Goal: Task Accomplishment & Management: Complete application form

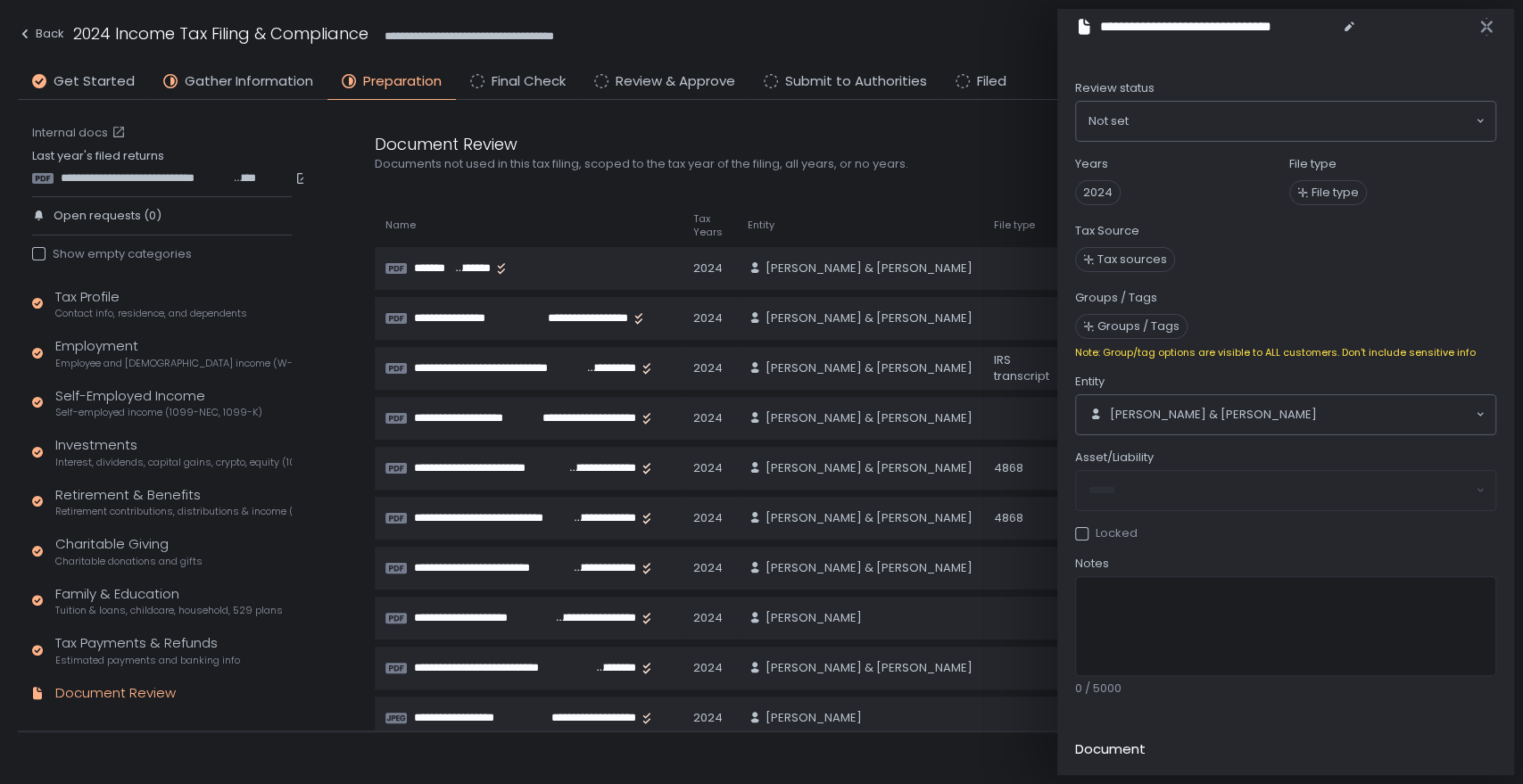
scroll to position [28, 0]
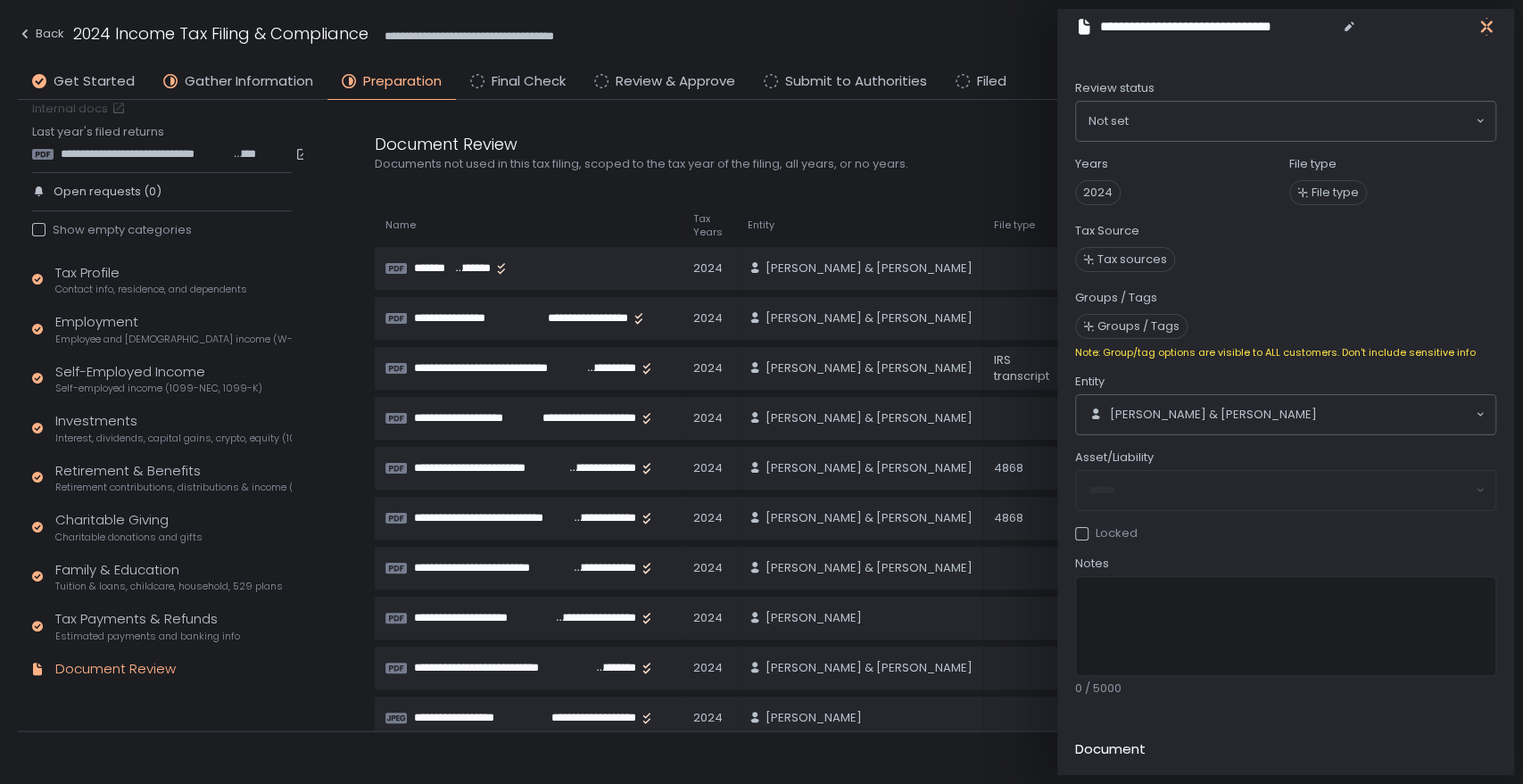
click at [1485, 25] on icon "button" at bounding box center [1486, 27] width 11 height 22
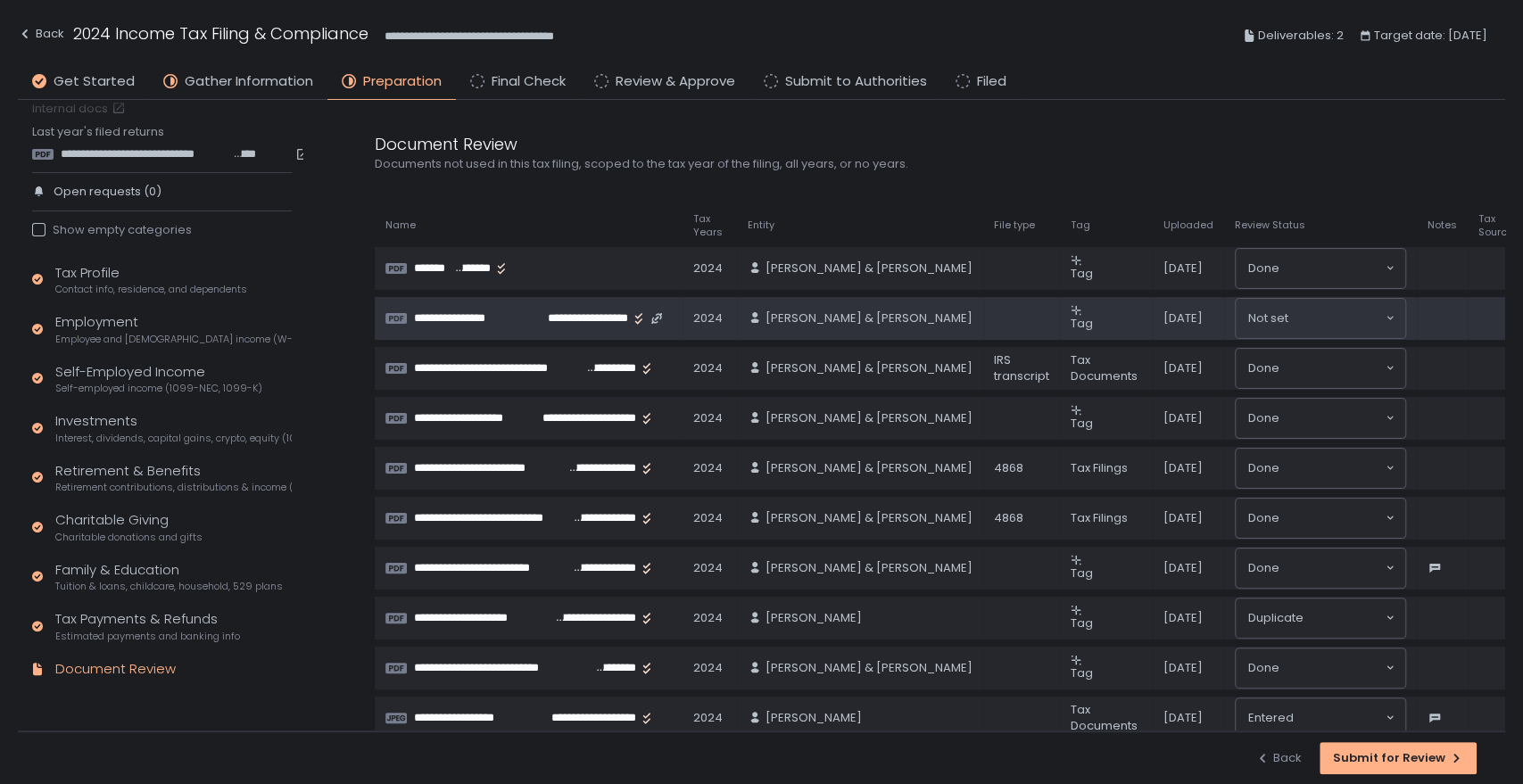
click at [1309, 319] on div "Not set" at bounding box center [1315, 318] width 139 height 18
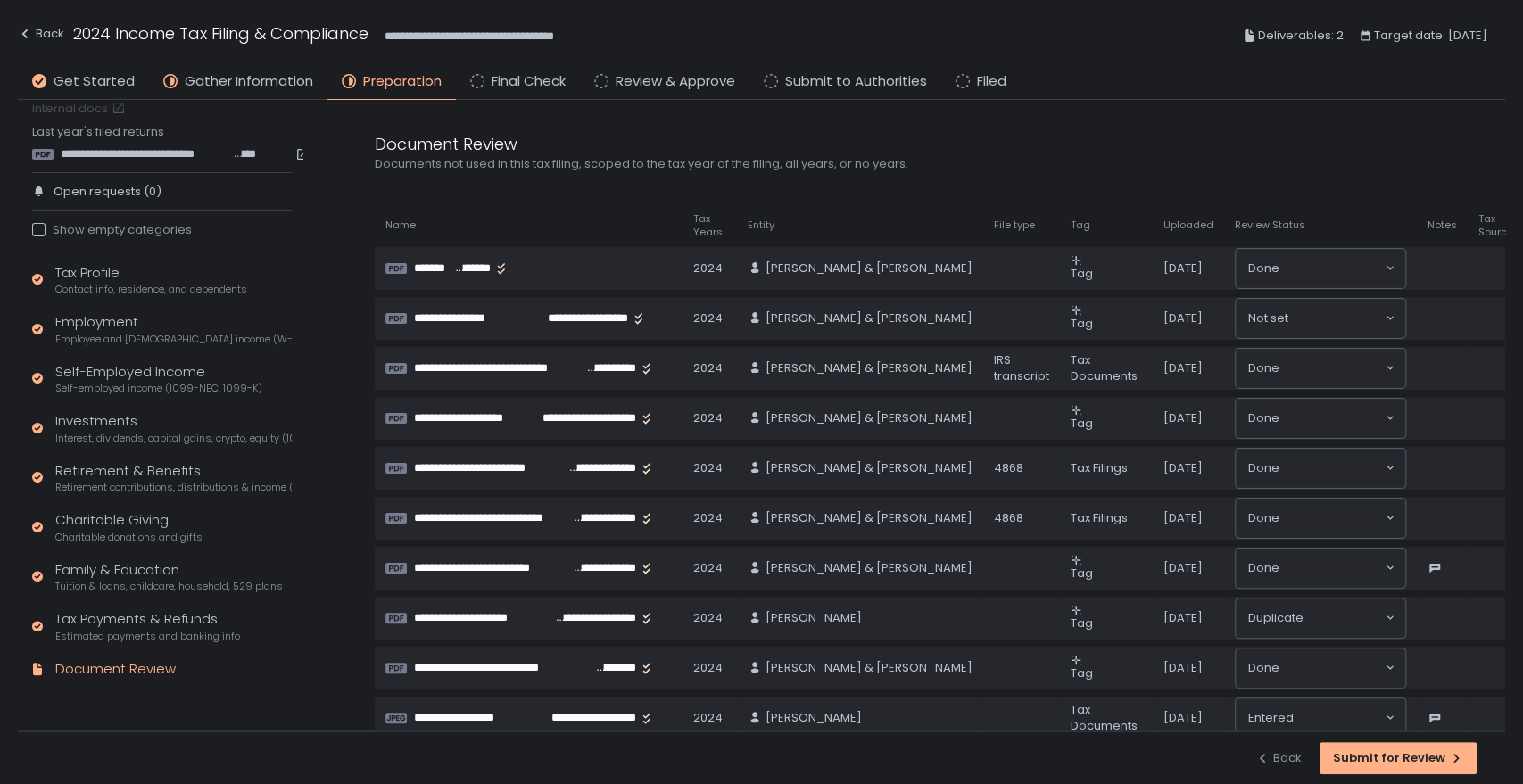
click at [1177, 190] on div "**********" at bounding box center [921, 738] width 1166 height 1213
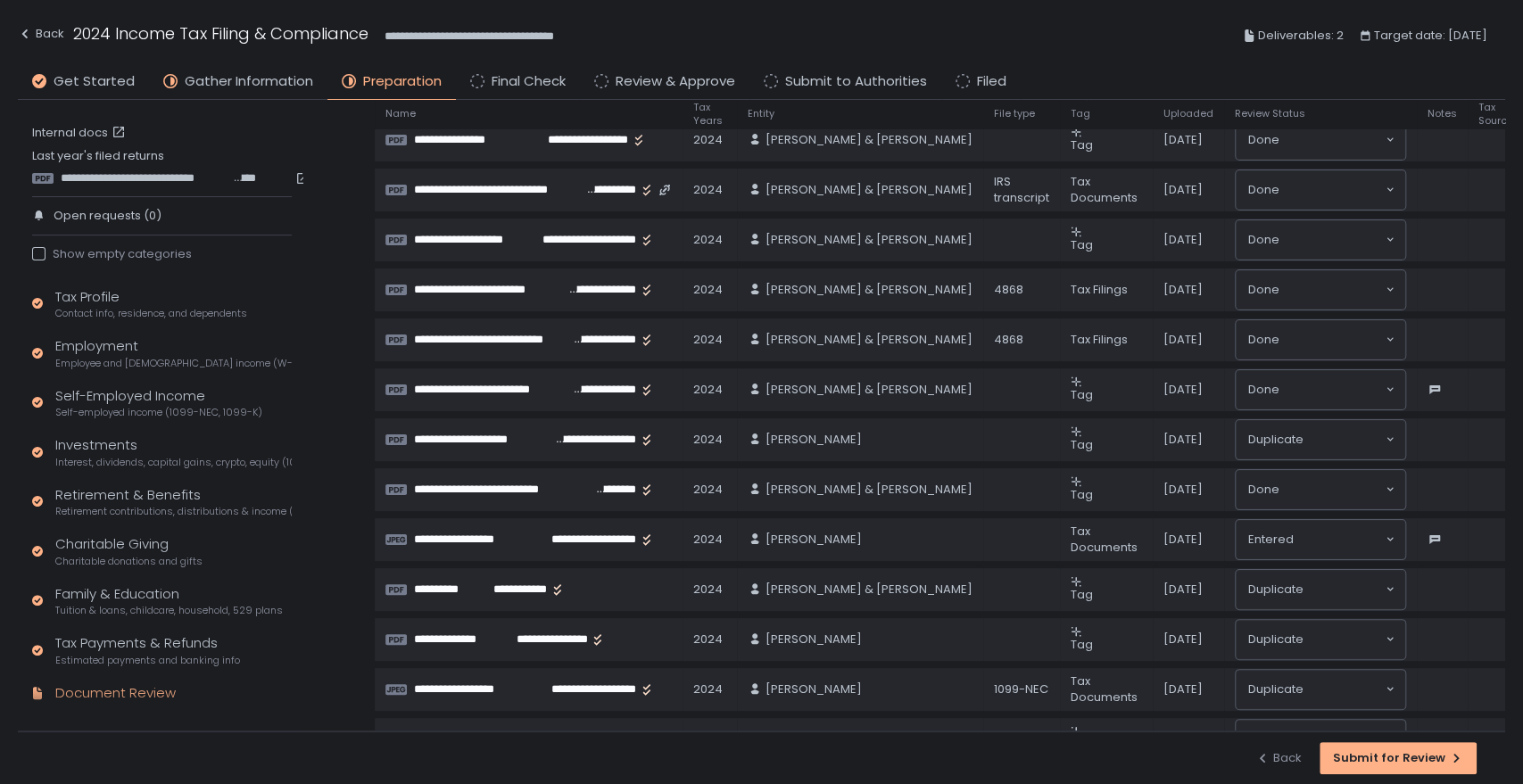
scroll to position [198, 0]
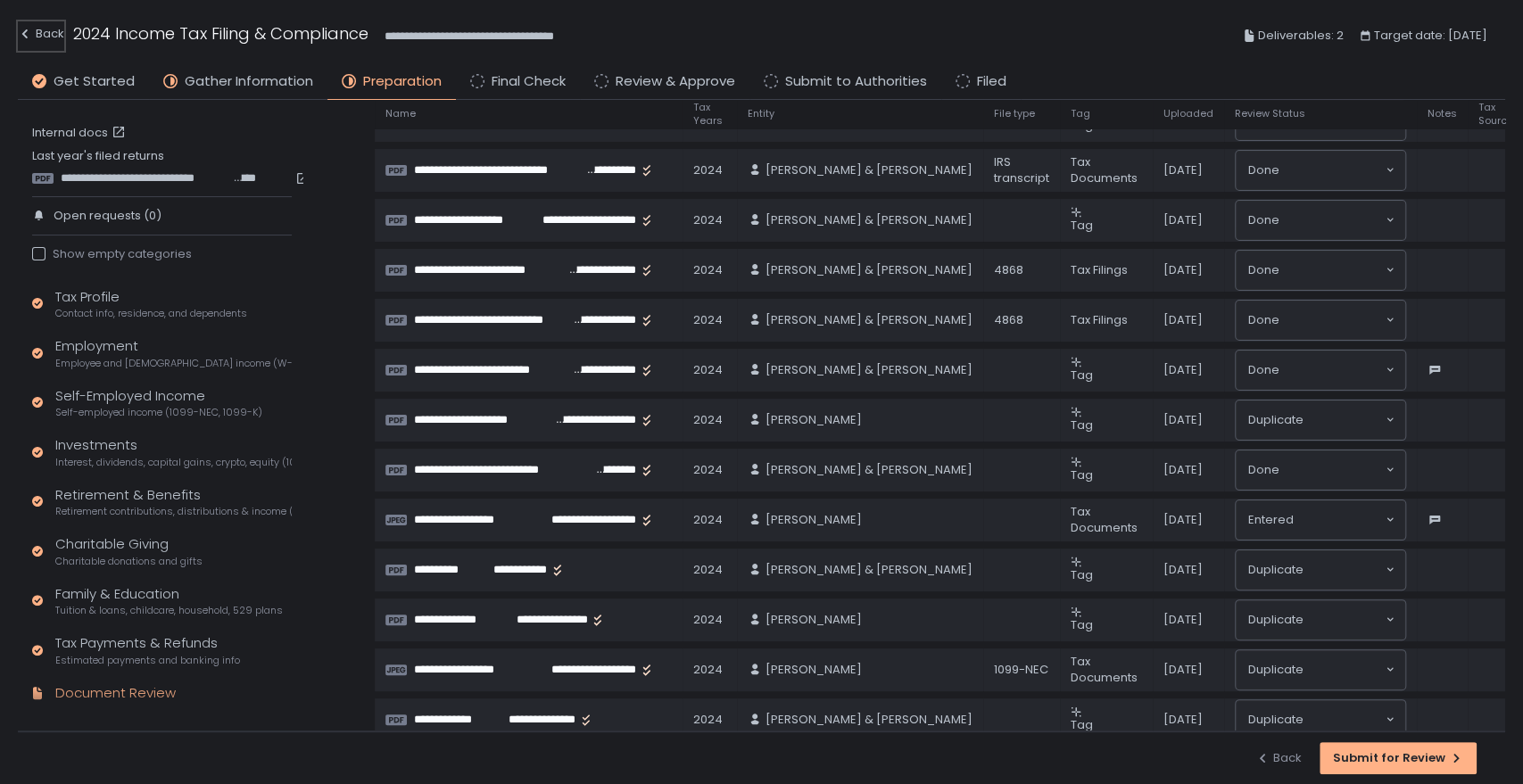
click at [37, 36] on div "Back" at bounding box center [41, 33] width 46 height 21
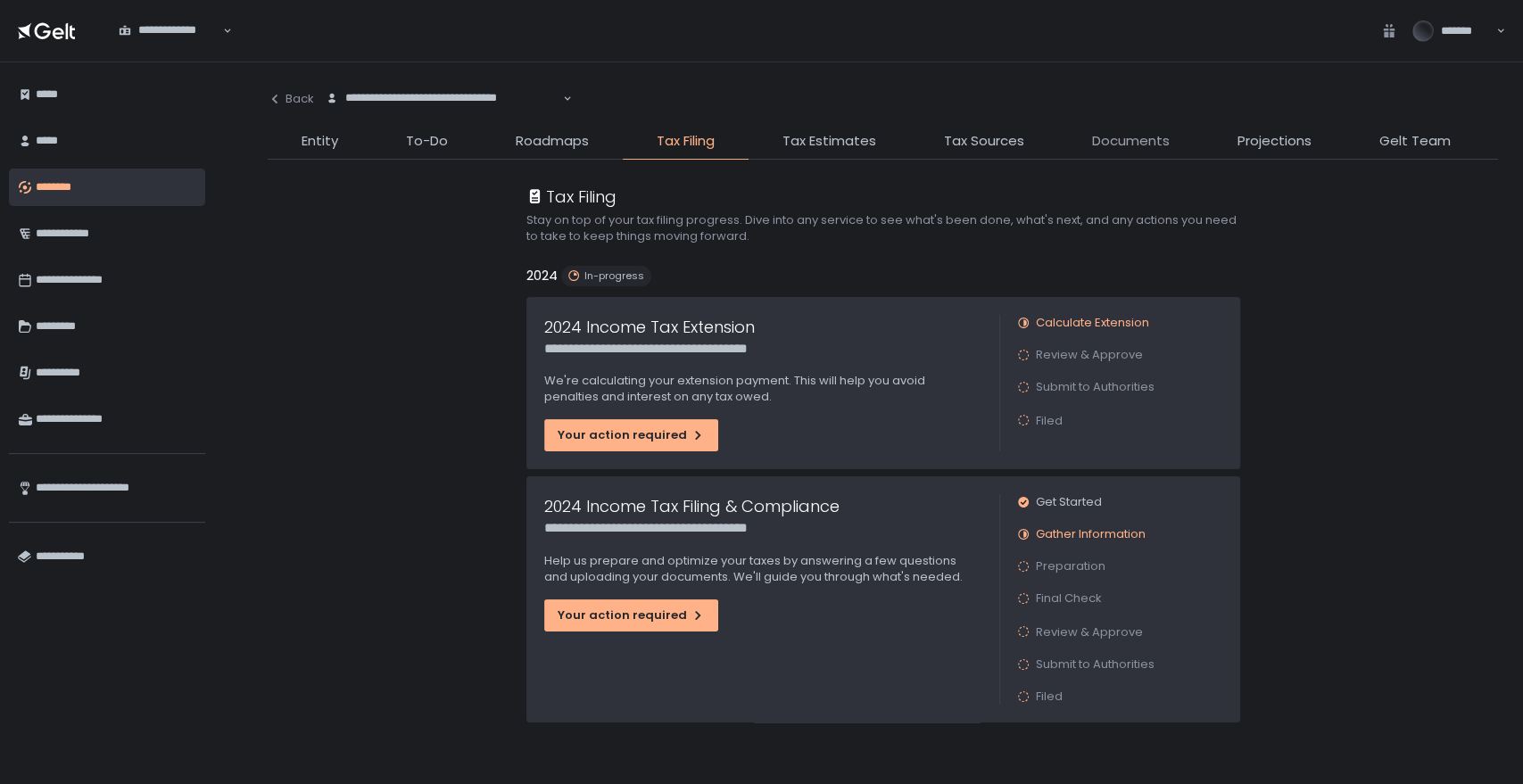
click at [1134, 141] on span "Documents" at bounding box center [1130, 141] width 77 height 20
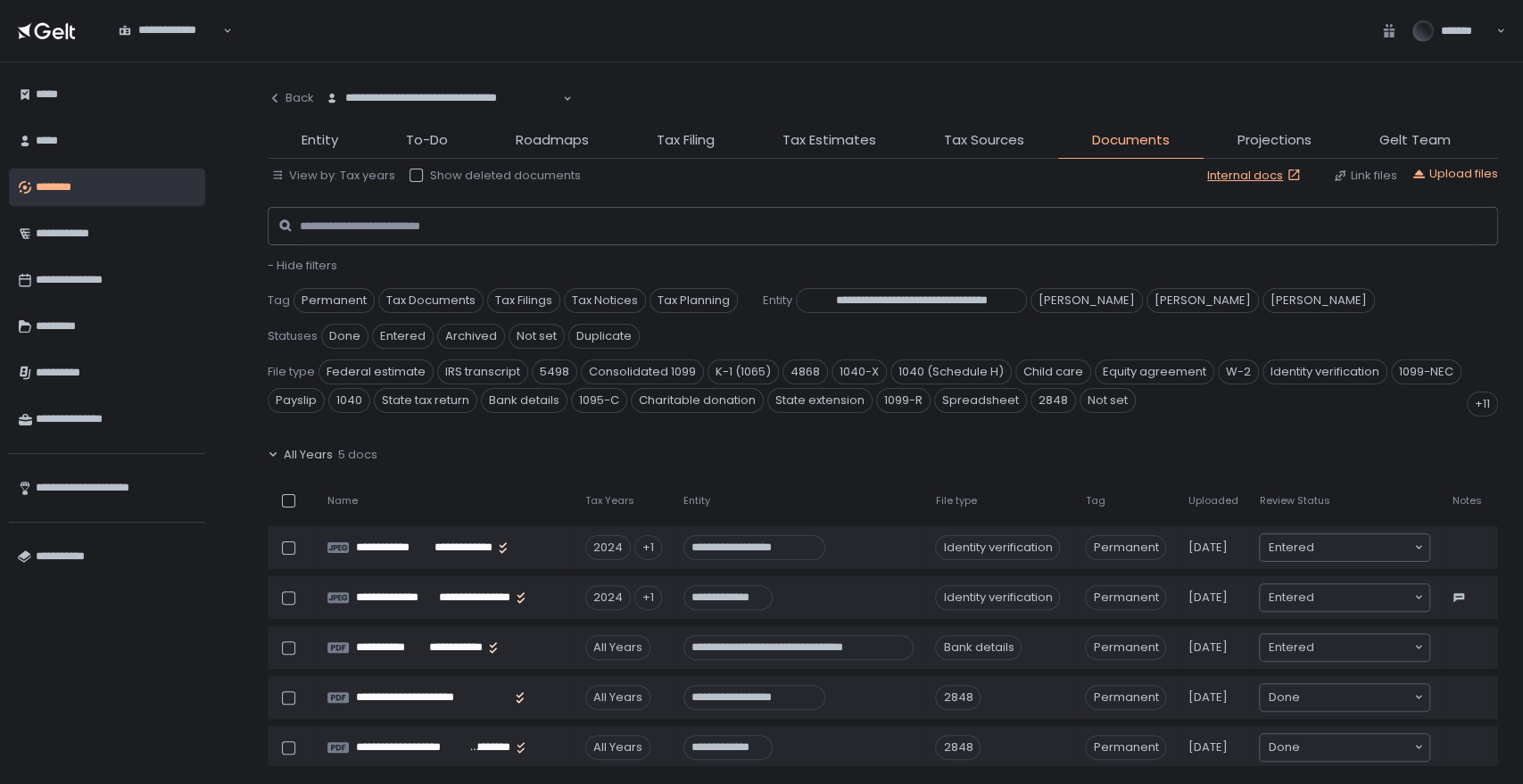
click at [308, 455] on span "All Years" at bounding box center [308, 454] width 49 height 16
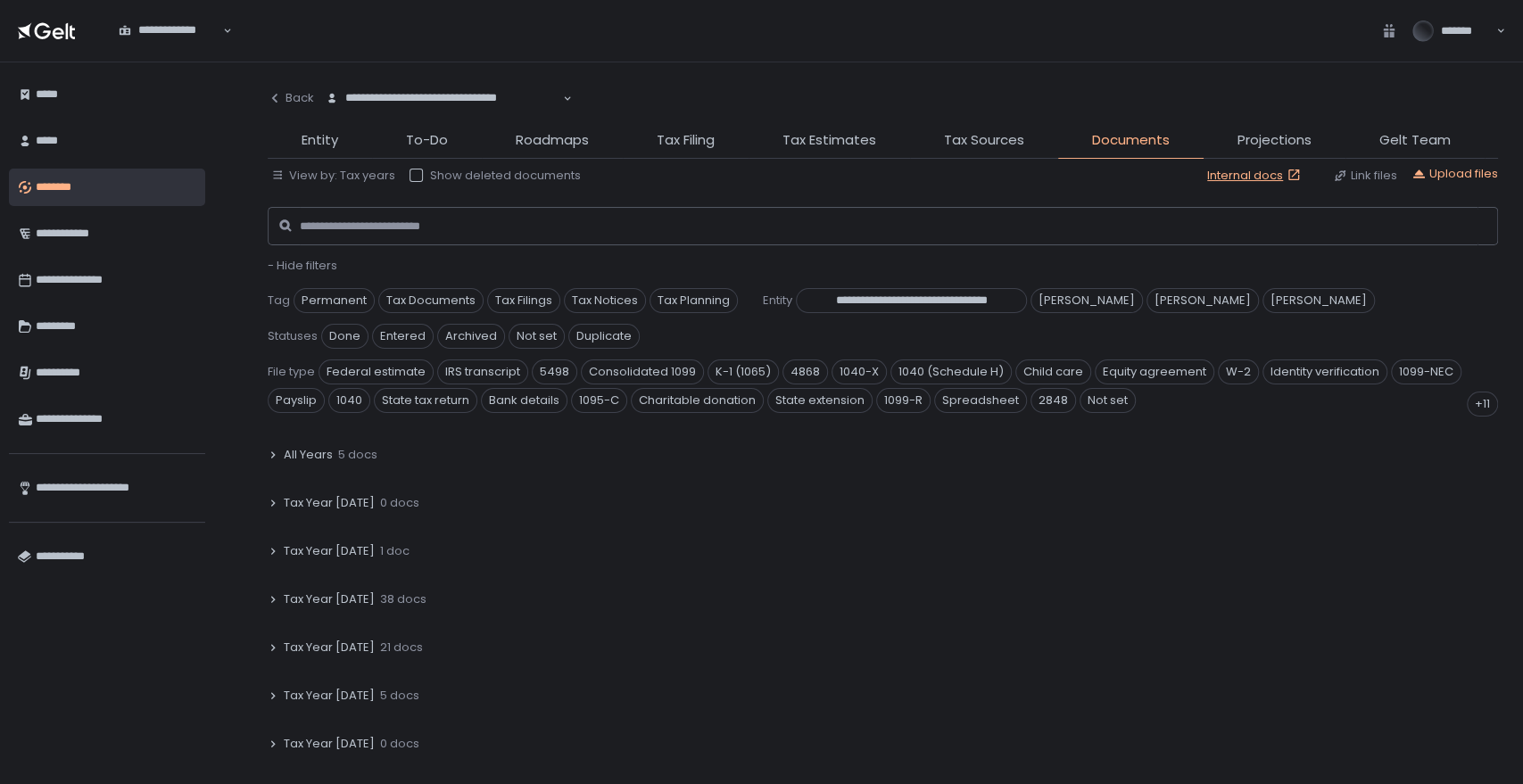
click at [320, 549] on span "Tax Year [DATE]" at bounding box center [329, 551] width 91 height 16
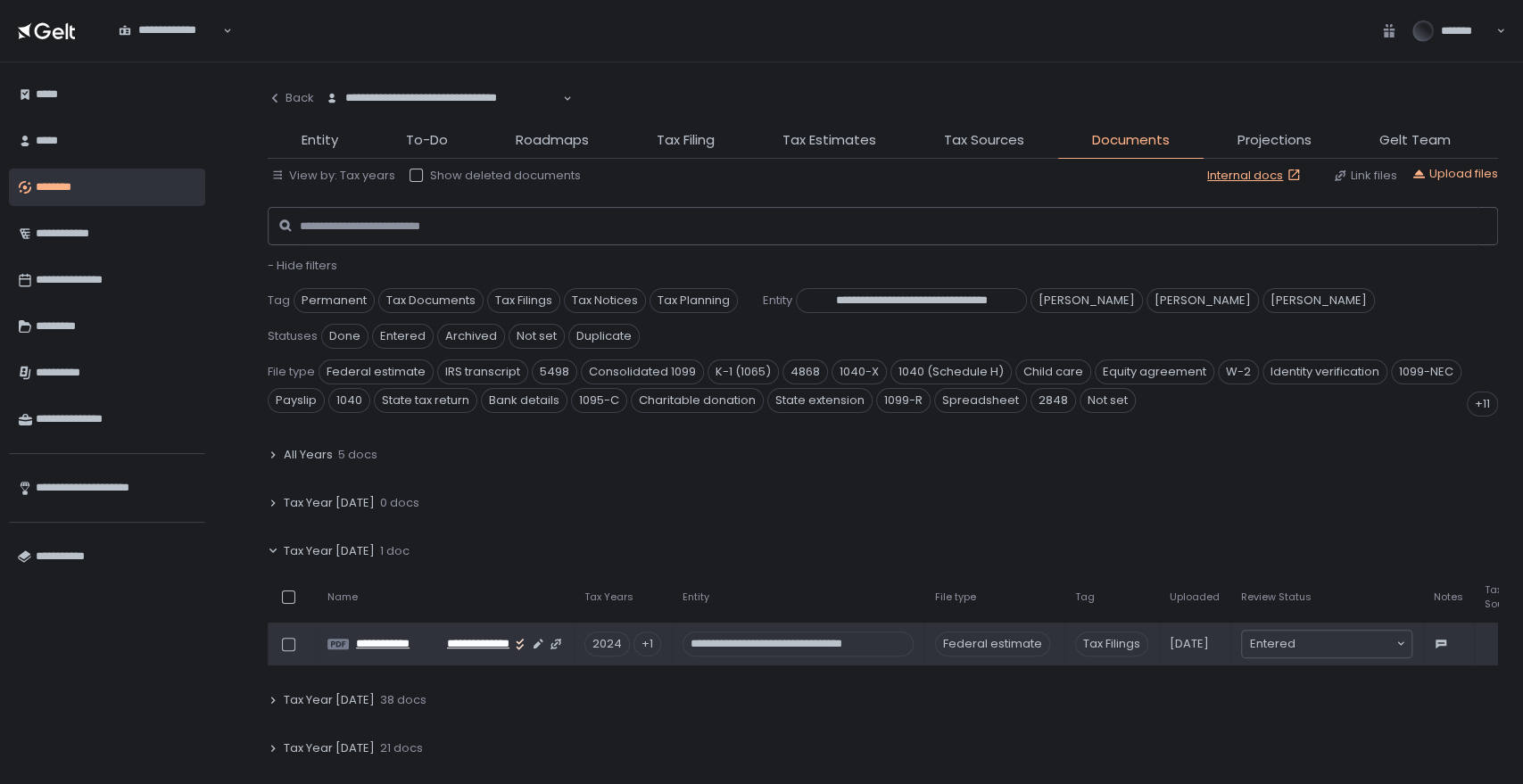
click at [419, 647] on span "**********" at bounding box center [393, 643] width 75 height 16
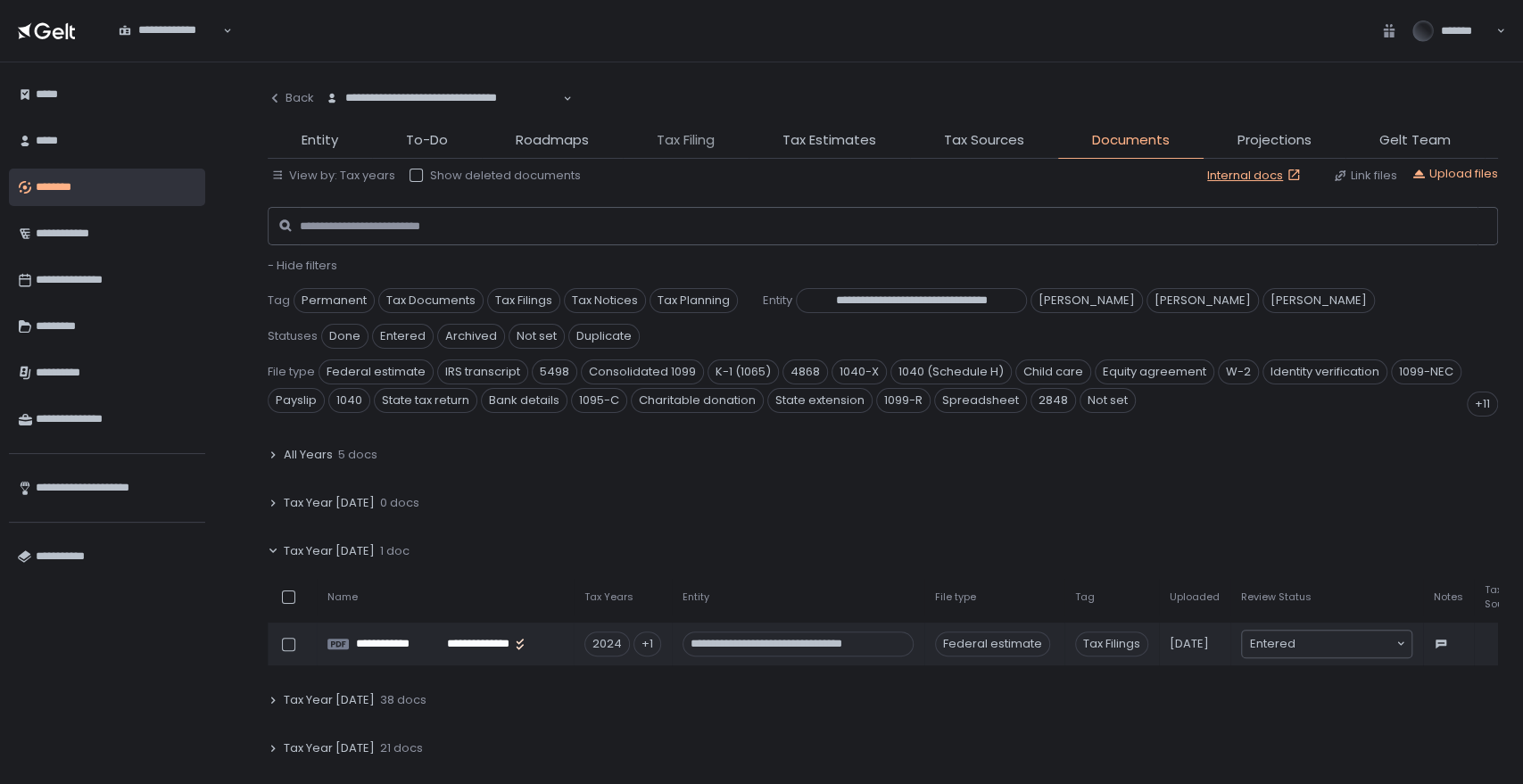
click at [672, 141] on span "Tax Filing" at bounding box center [685, 140] width 58 height 20
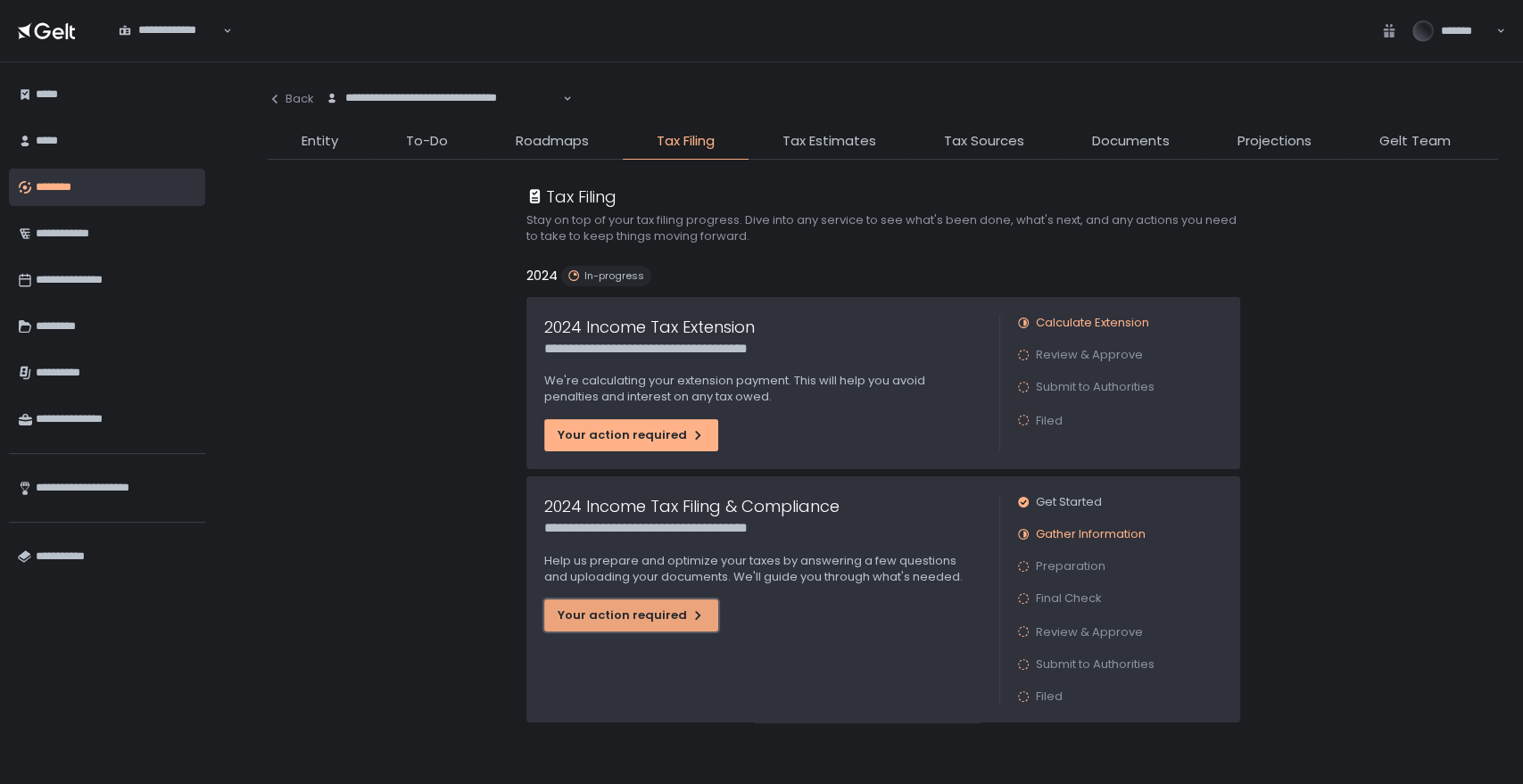
click at [648, 615] on div "Your action required" at bounding box center [631, 615] width 147 height 16
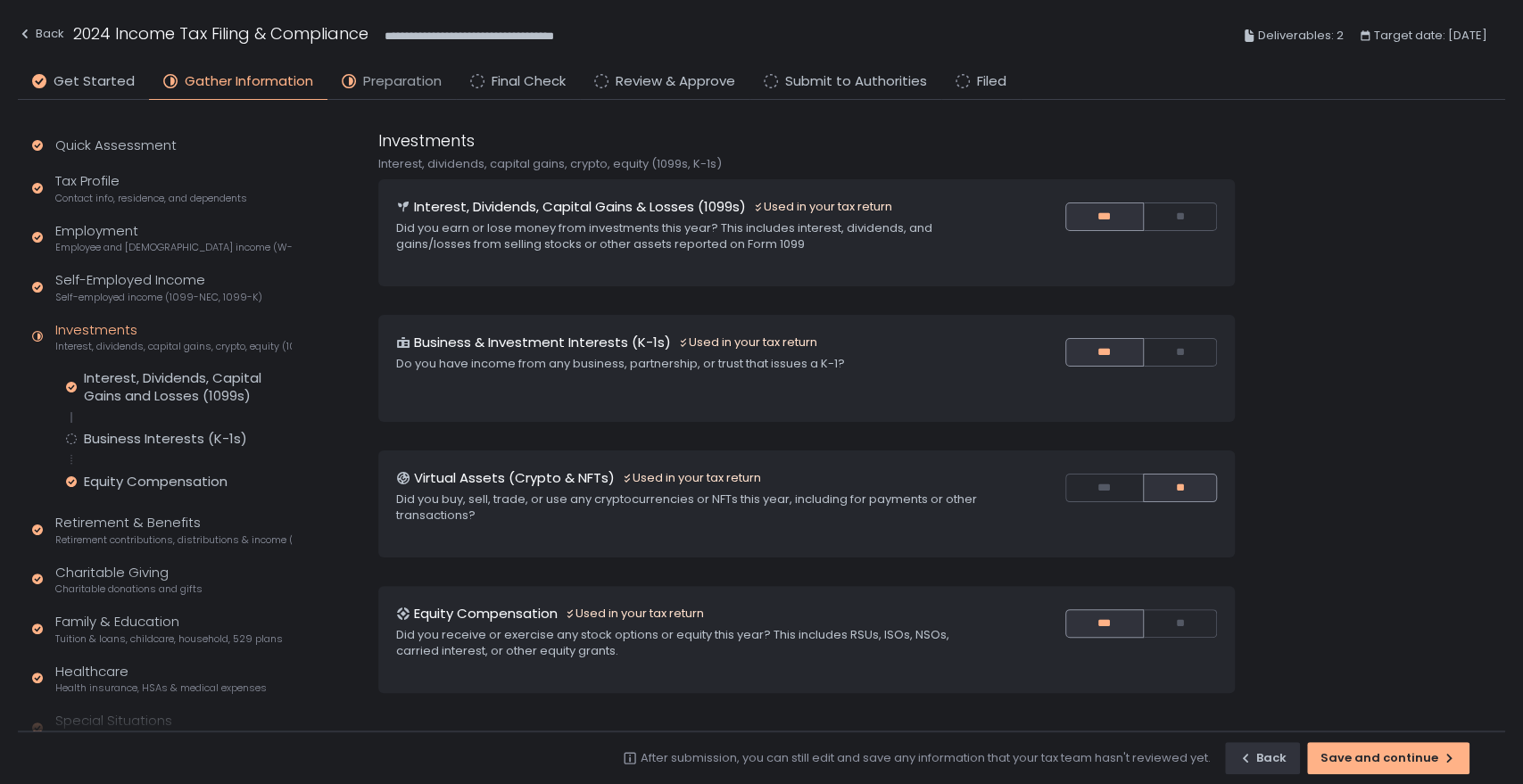
click at [371, 86] on span "Preparation" at bounding box center [403, 81] width 78 height 20
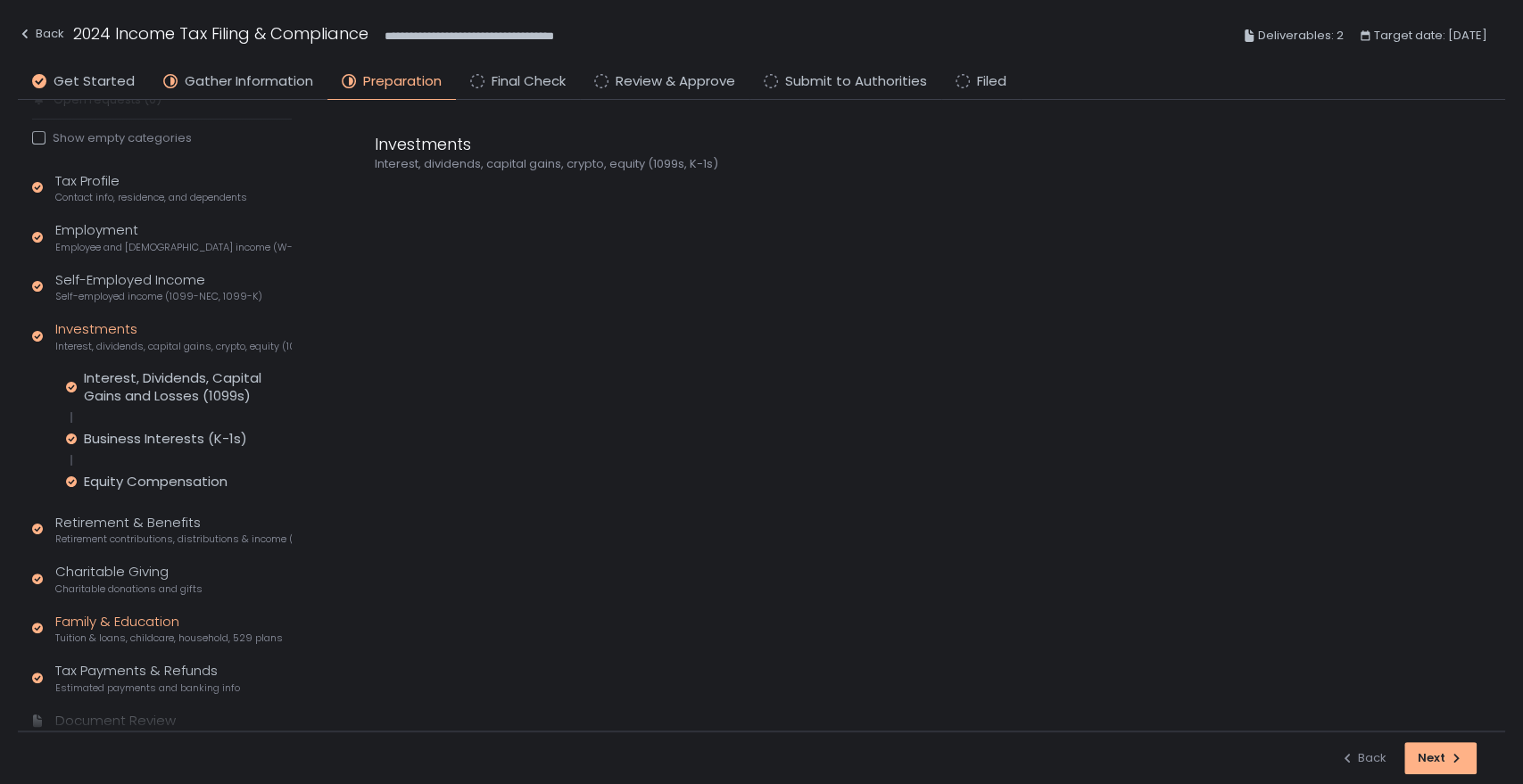
scroll to position [121, 0]
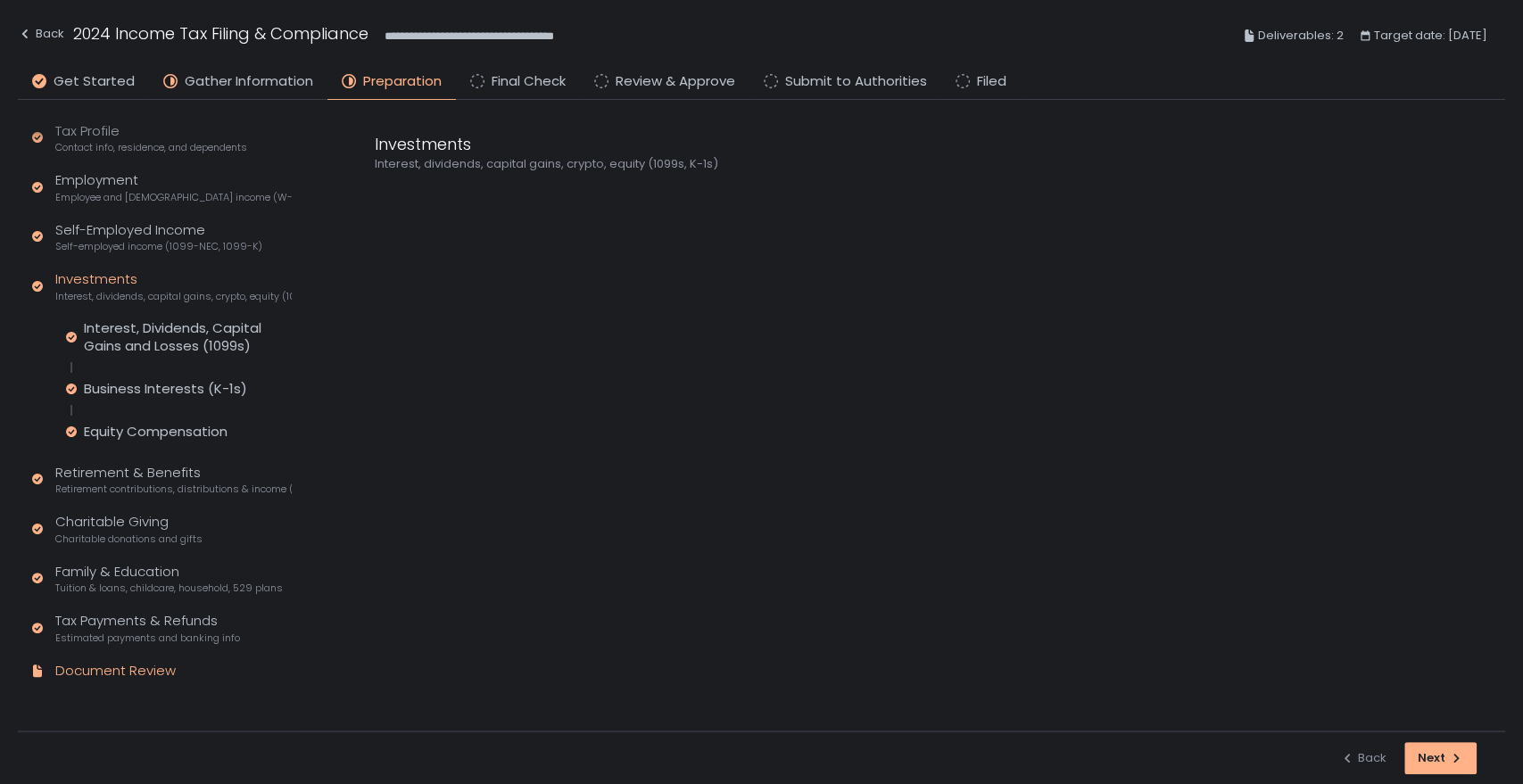
click at [97, 667] on div "Document Review" at bounding box center [116, 670] width 121 height 20
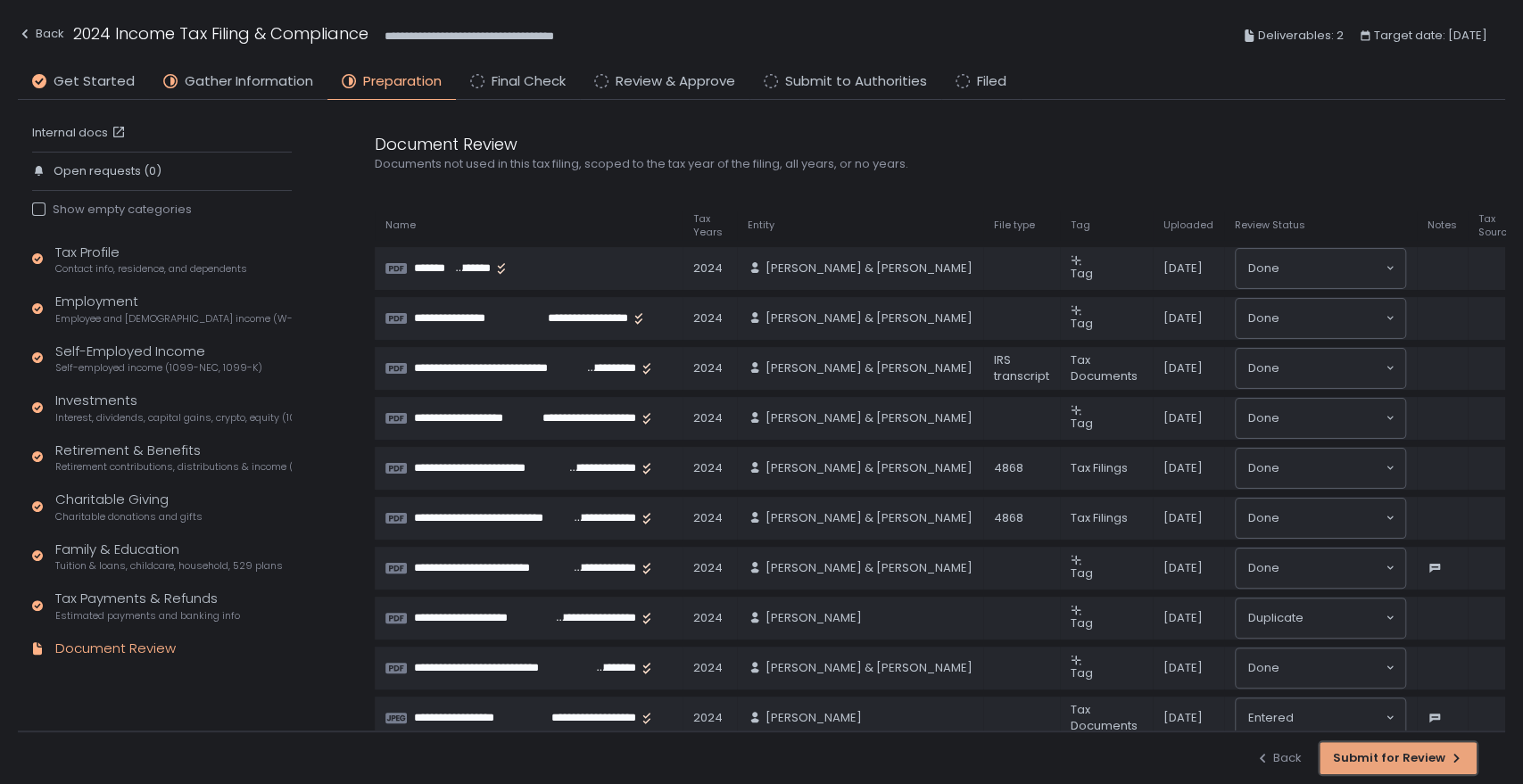
click at [1424, 758] on div "Submit for Review" at bounding box center [1398, 757] width 130 height 16
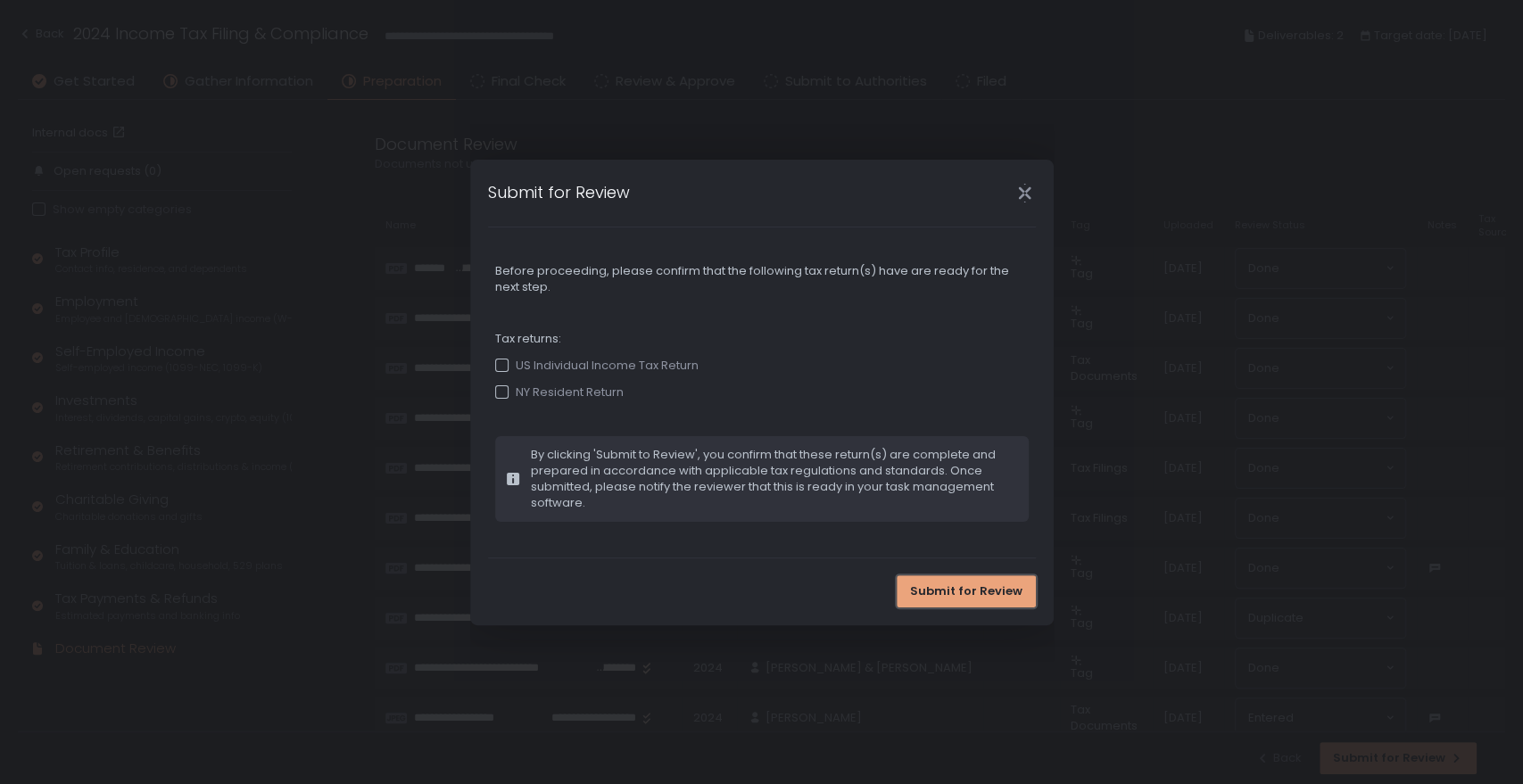
click at [951, 593] on span "Submit for Review" at bounding box center [966, 591] width 113 height 16
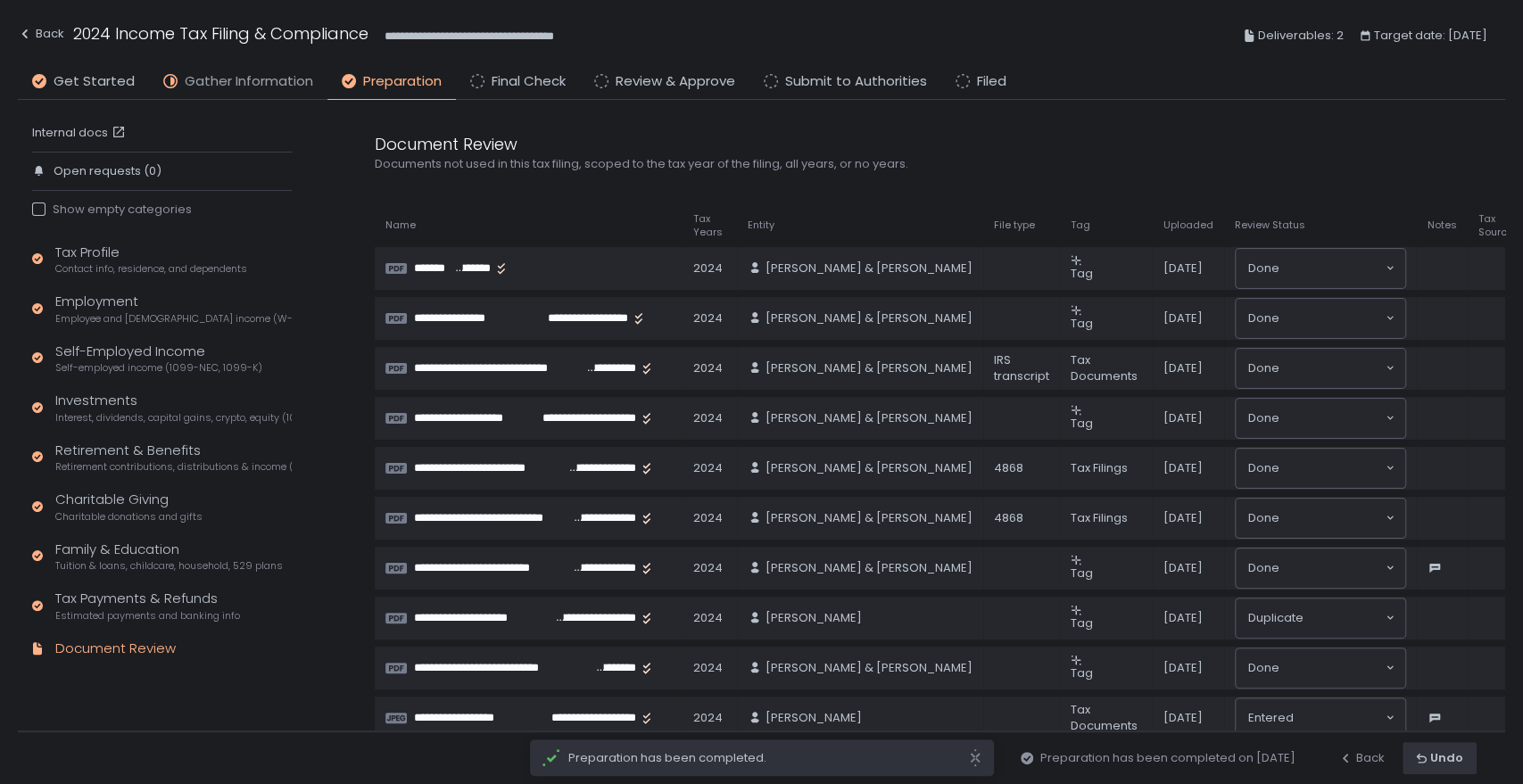
click at [241, 85] on span "Gather Information" at bounding box center [249, 81] width 128 height 20
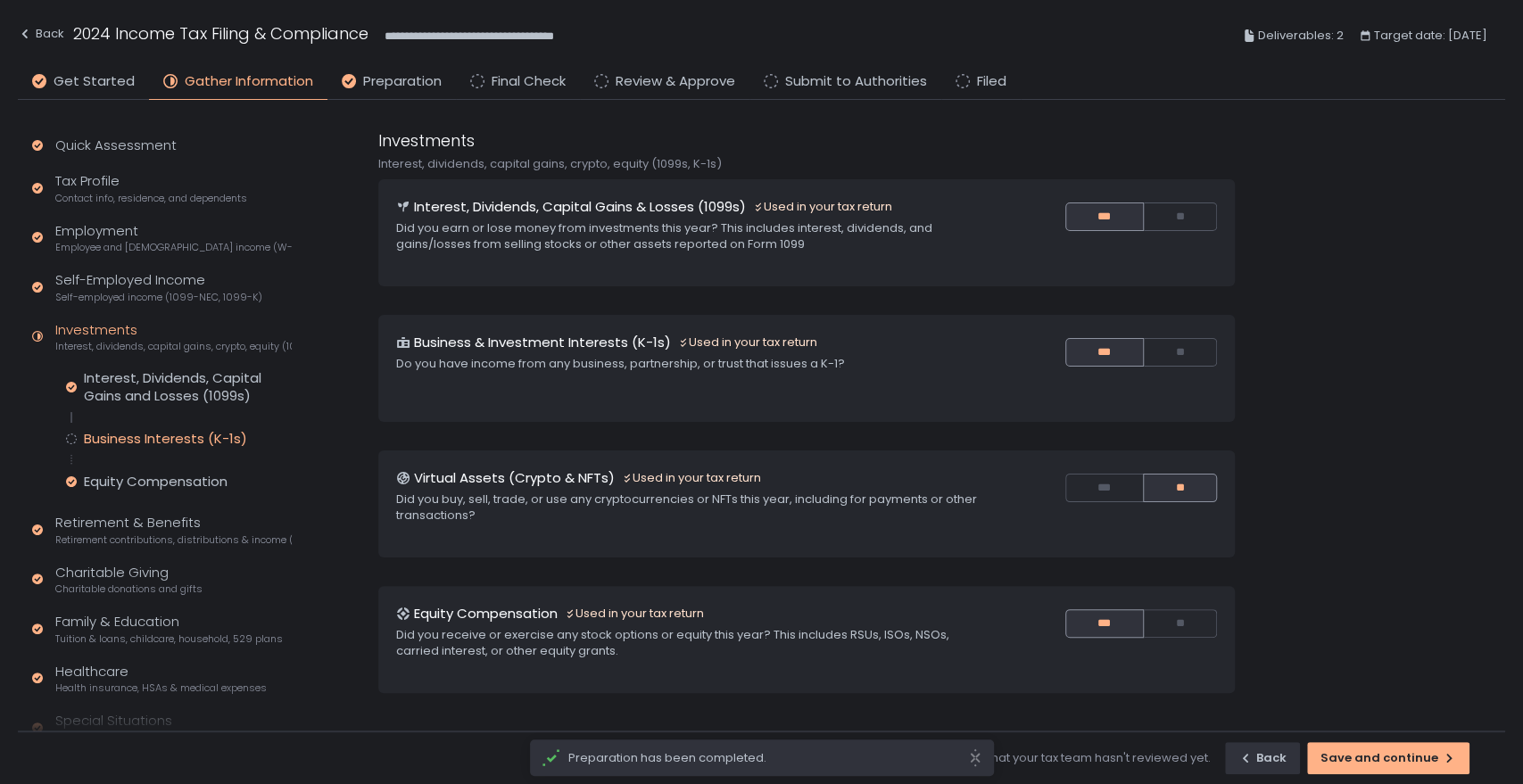
click at [125, 438] on div "Business Interests (K-1s)" at bounding box center [166, 438] width 164 height 18
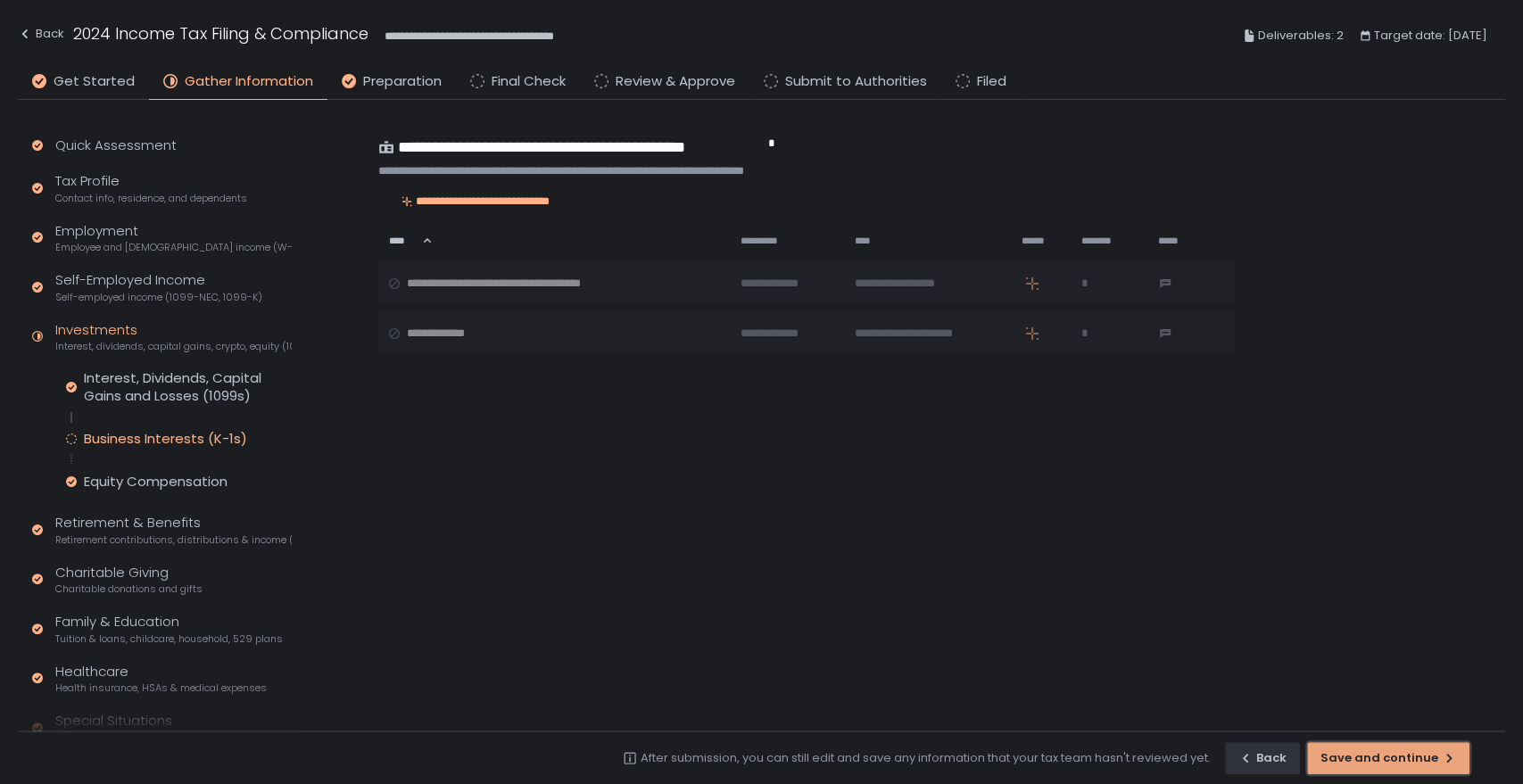
click at [1402, 758] on div "Save and continue" at bounding box center [1388, 757] width 136 height 16
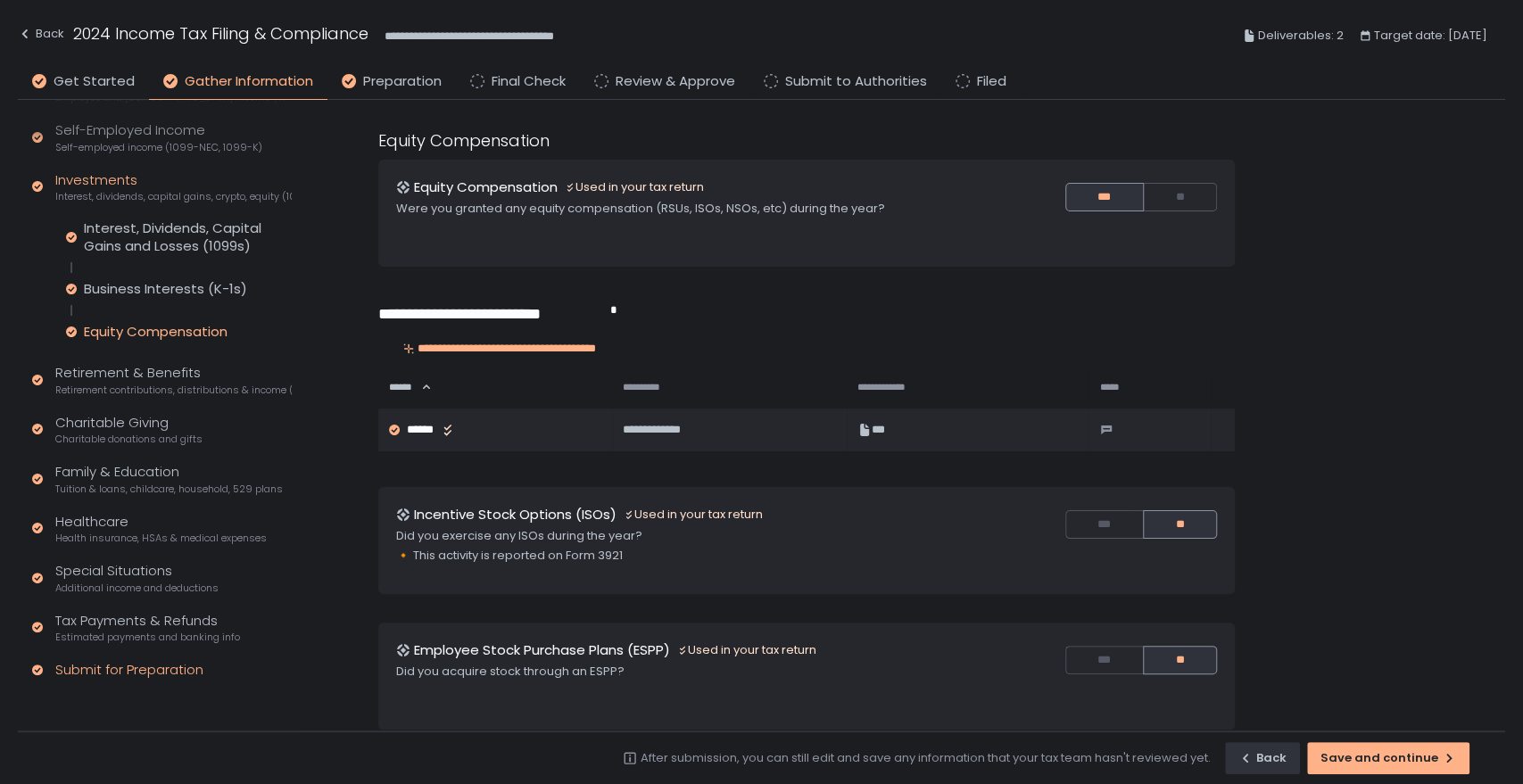
click at [131, 665] on div "Submit for Preparation" at bounding box center [129, 669] width 148 height 20
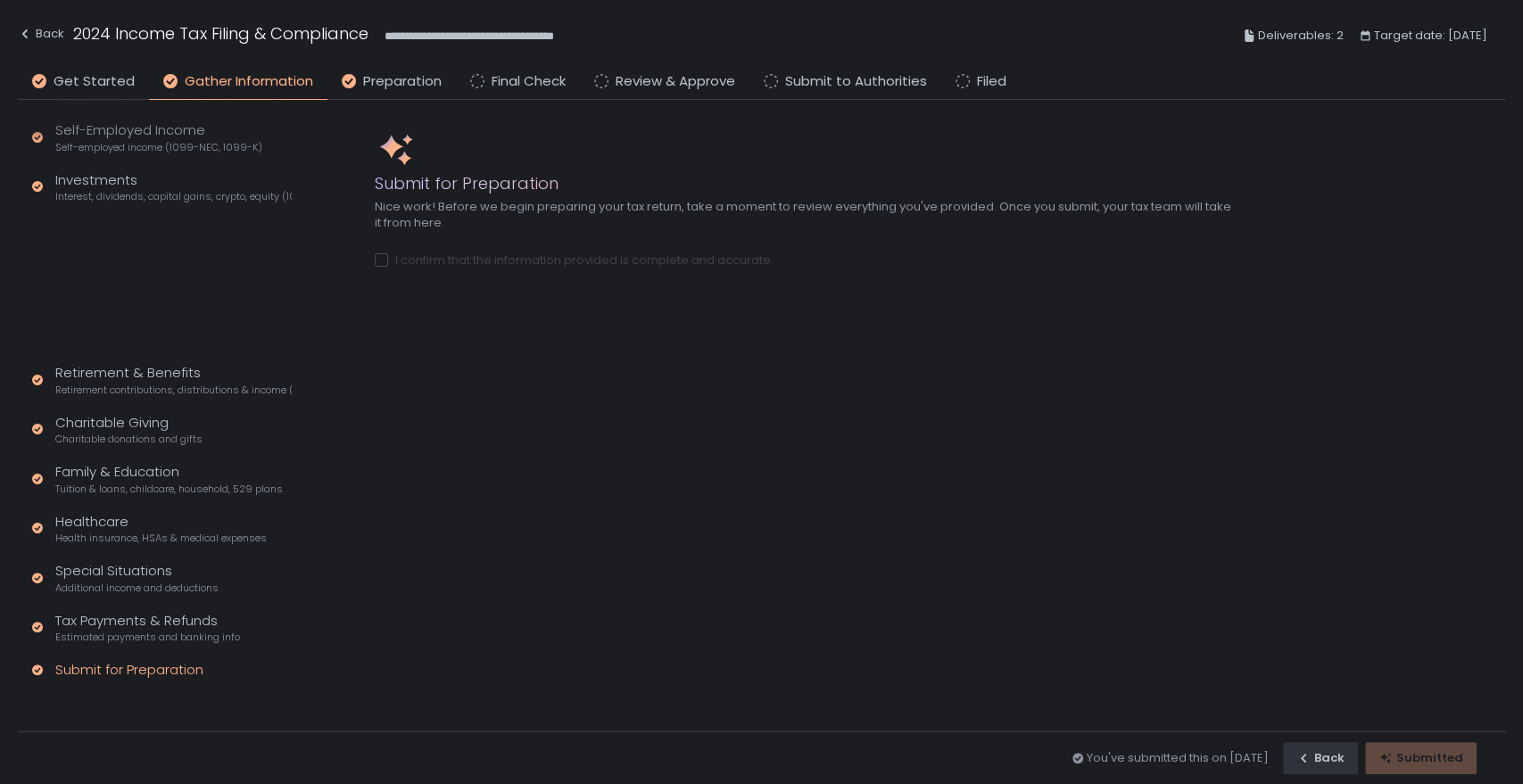
scroll to position [7, 0]
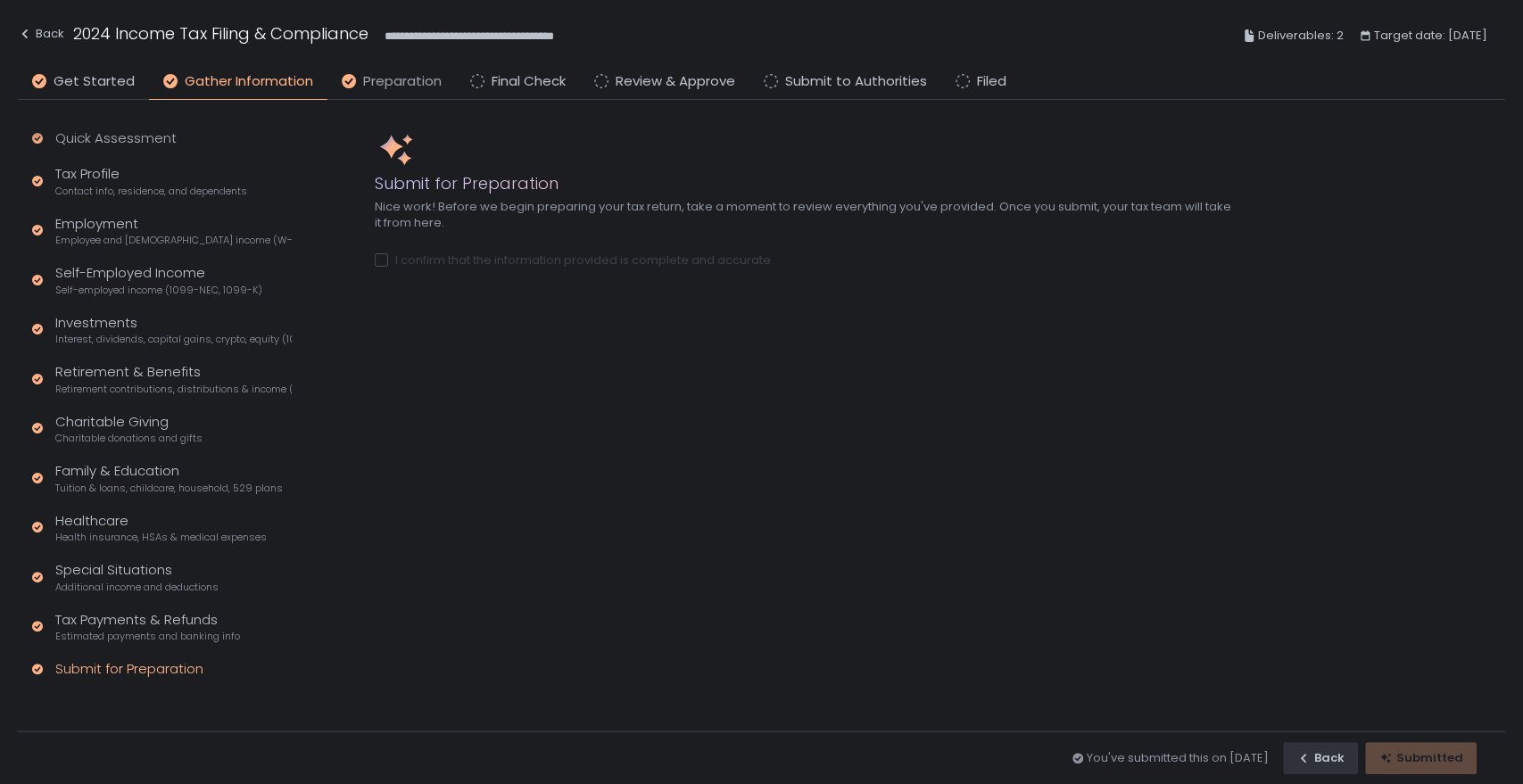
click at [389, 87] on span "Preparation" at bounding box center [403, 81] width 78 height 20
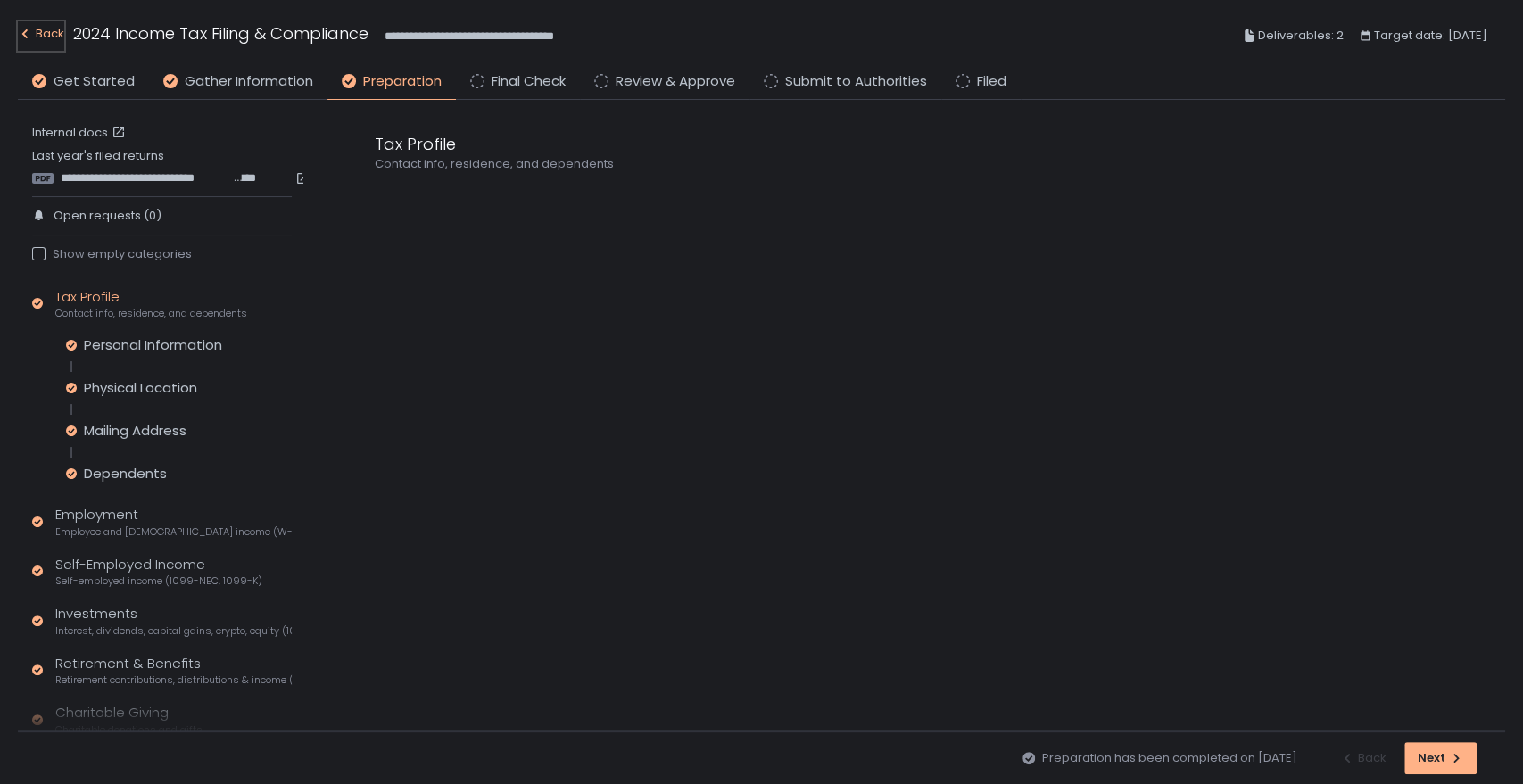
click at [57, 28] on div "Back" at bounding box center [41, 33] width 46 height 21
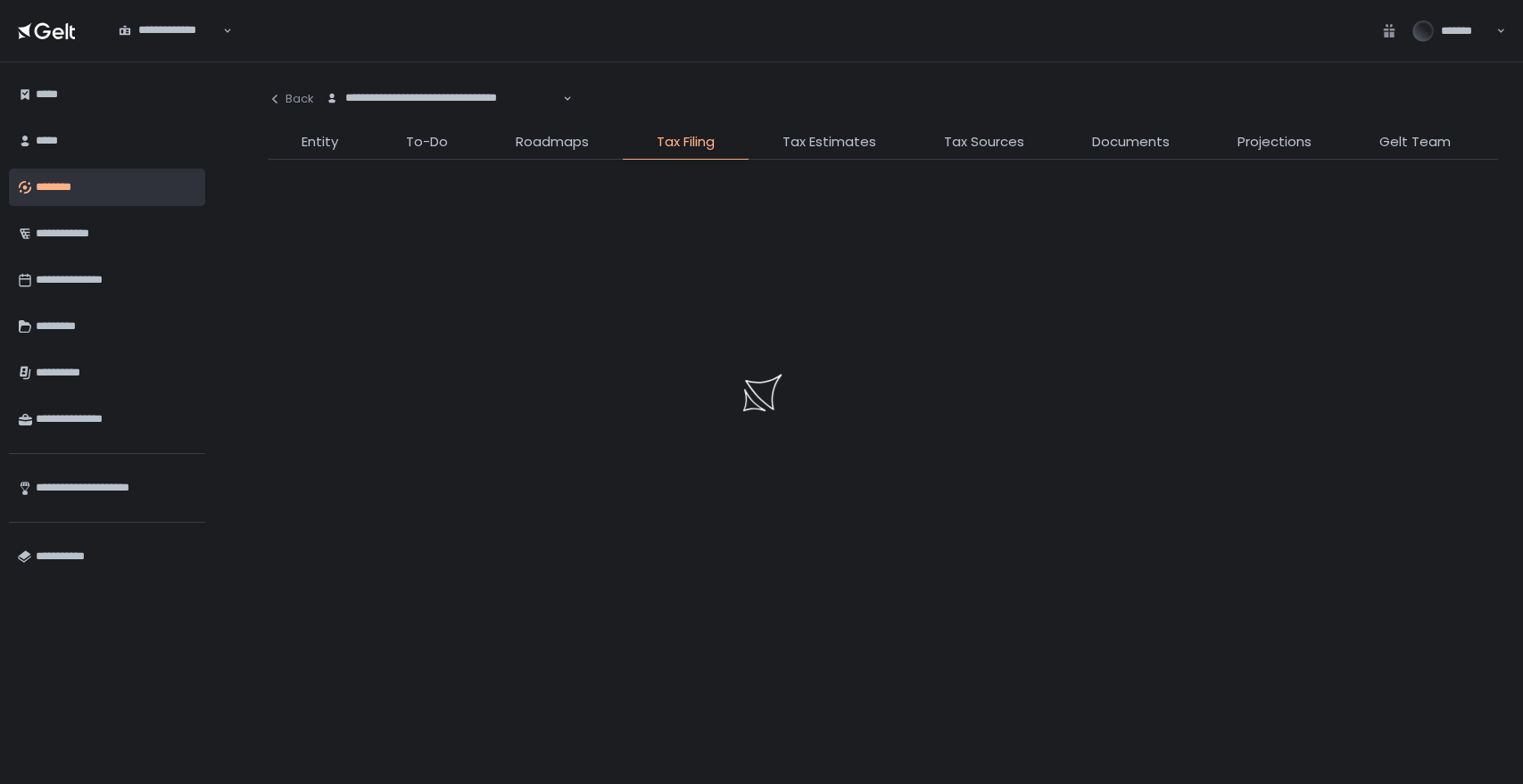
click at [392, 105] on div at bounding box center [762, 392] width 1523 height 784
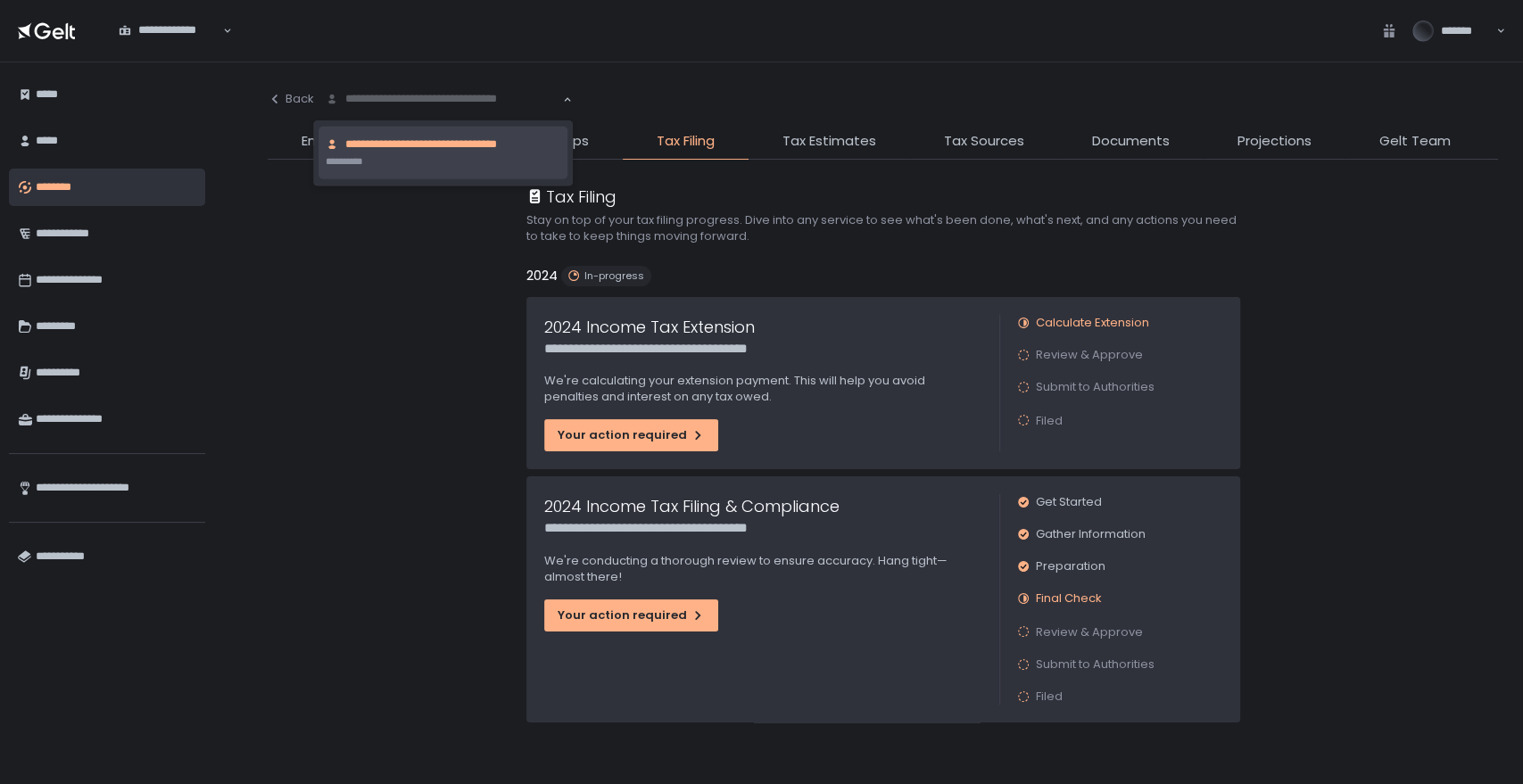
click at [398, 98] on div "**********" at bounding box center [444, 98] width 239 height 18
type input "***"
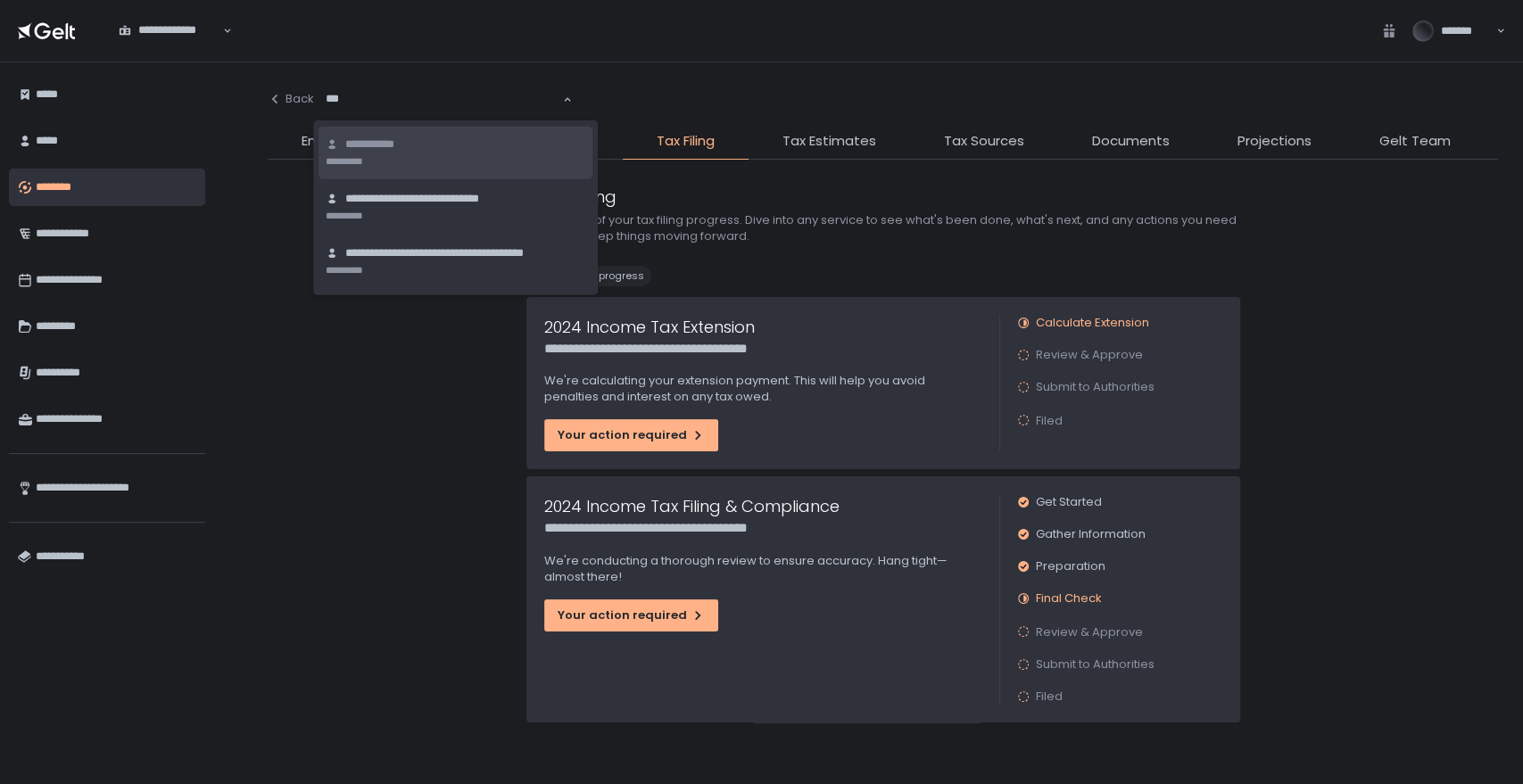
click at [401, 161] on li "**********" at bounding box center [455, 152] width 274 height 53
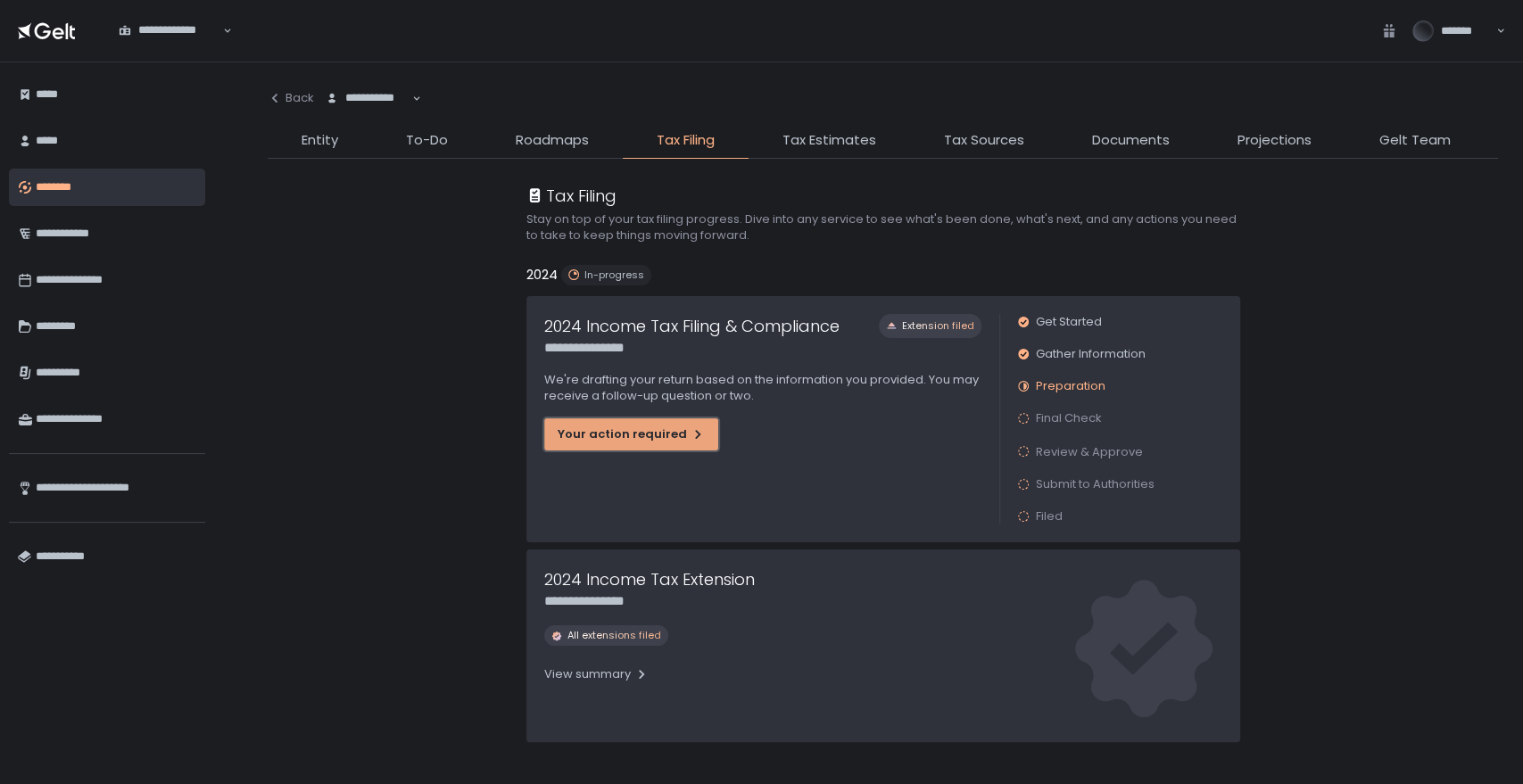
click at [602, 433] on div "Your action required" at bounding box center [631, 434] width 147 height 16
